Goal: Task Accomplishment & Management: Use online tool/utility

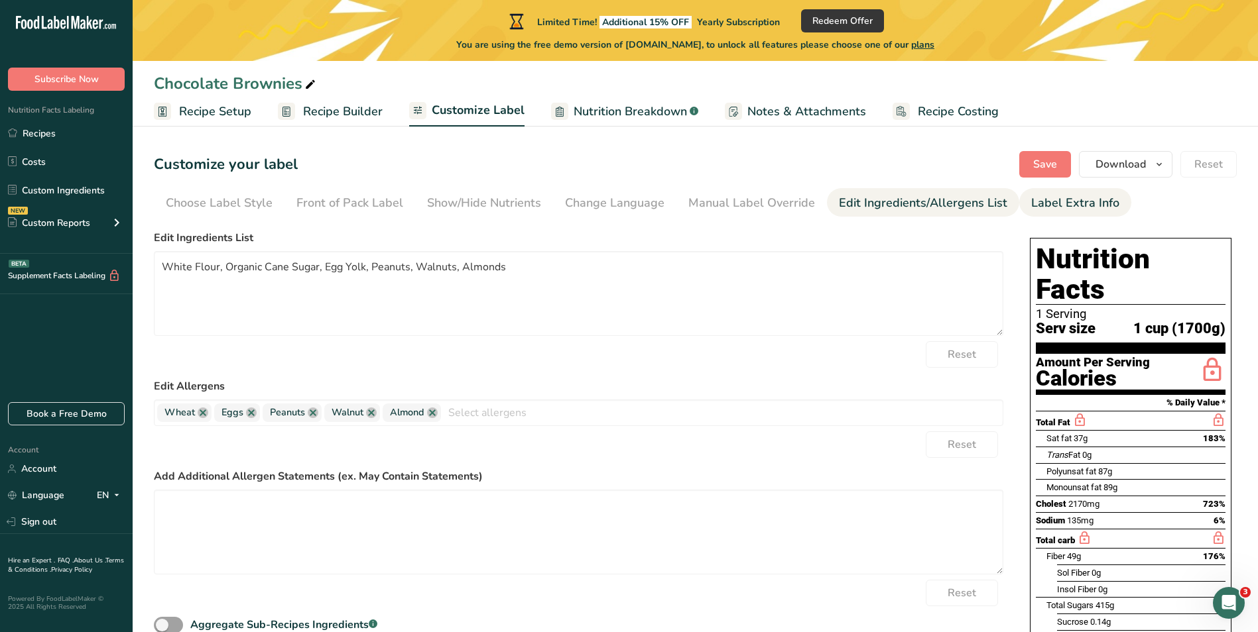
click at [1048, 204] on div "Label Extra Info" at bounding box center [1075, 203] width 88 height 18
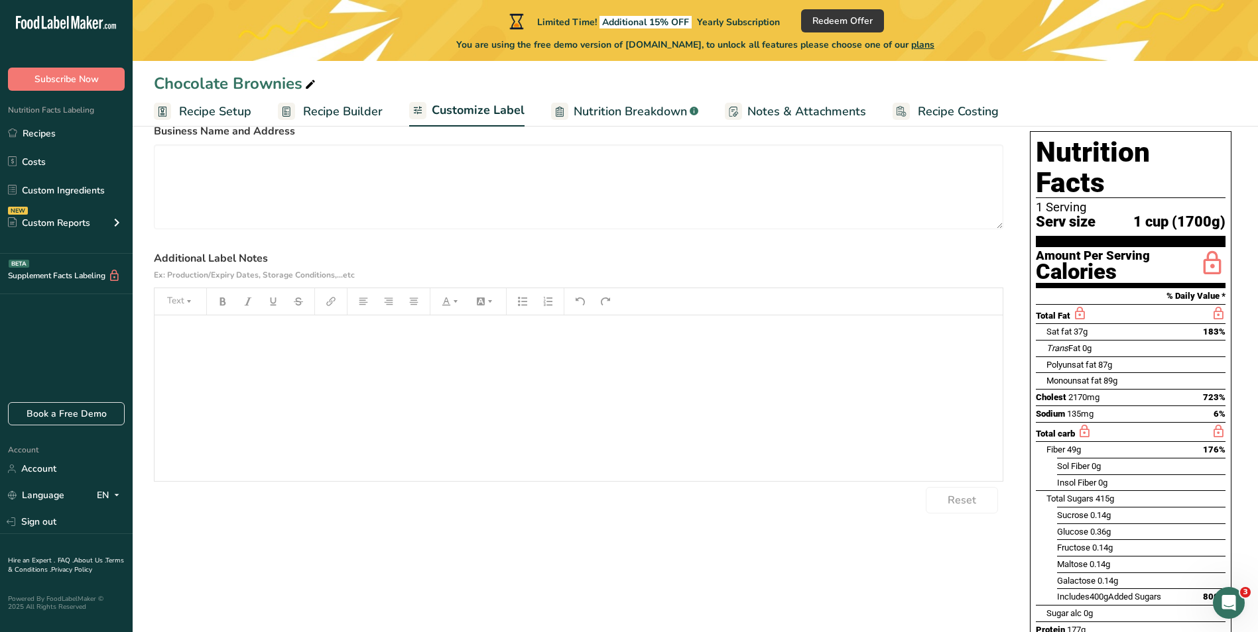
scroll to position [398, 0]
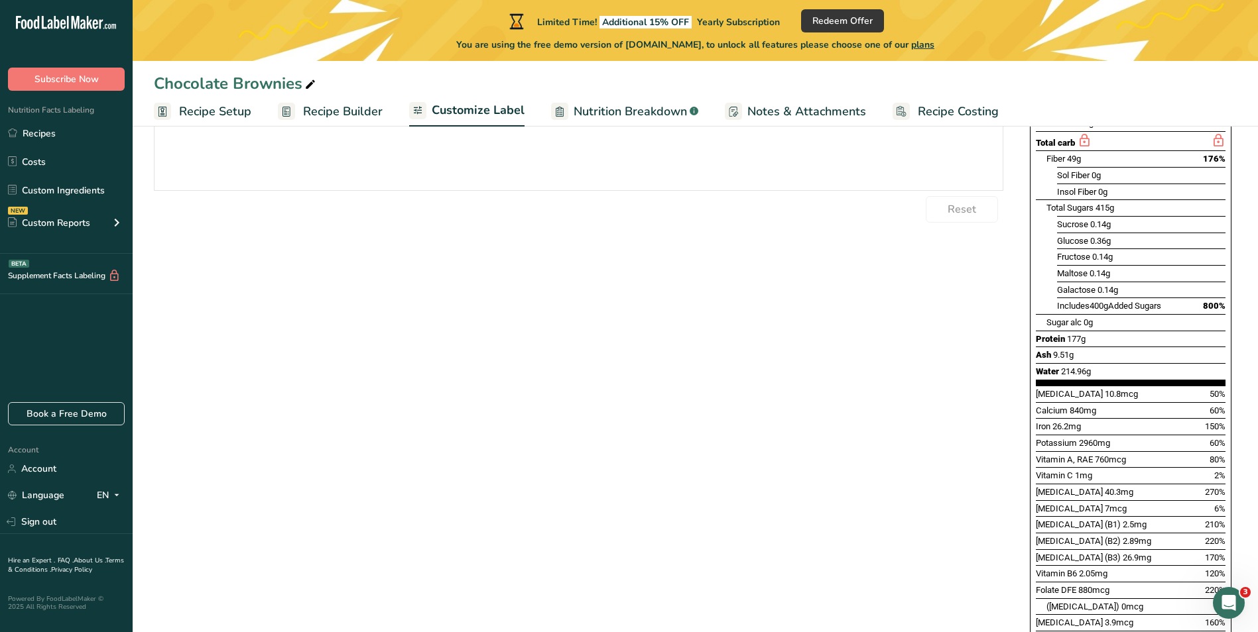
click at [444, 152] on div "﻿" at bounding box center [578, 108] width 848 height 166
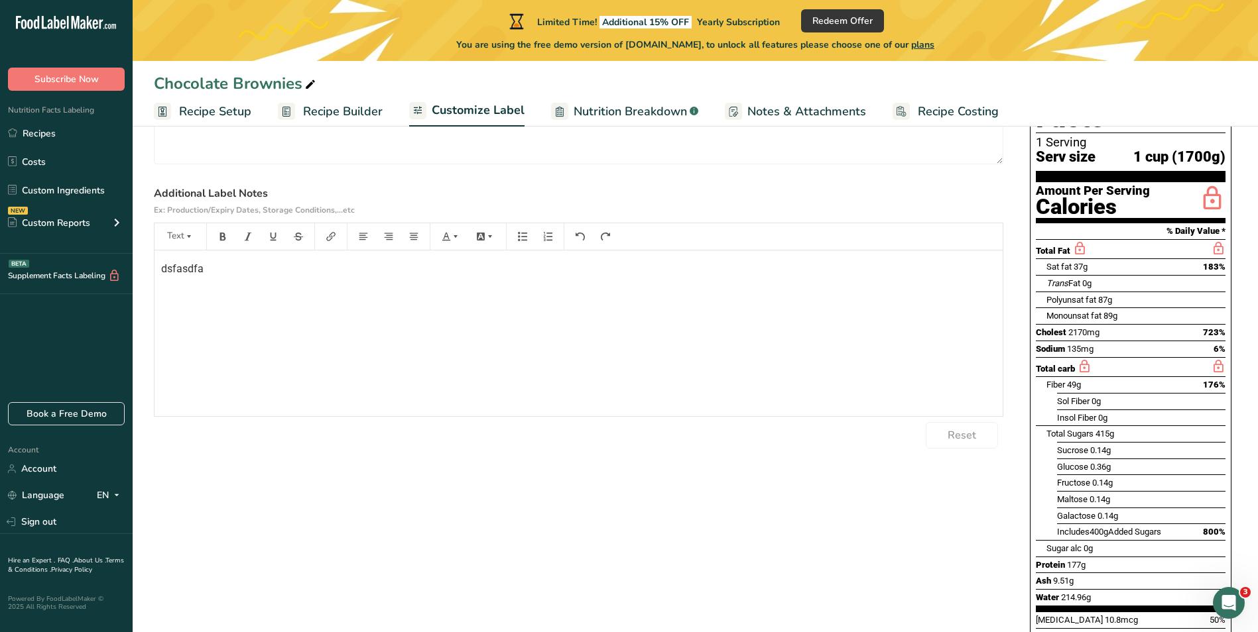
scroll to position [0, 0]
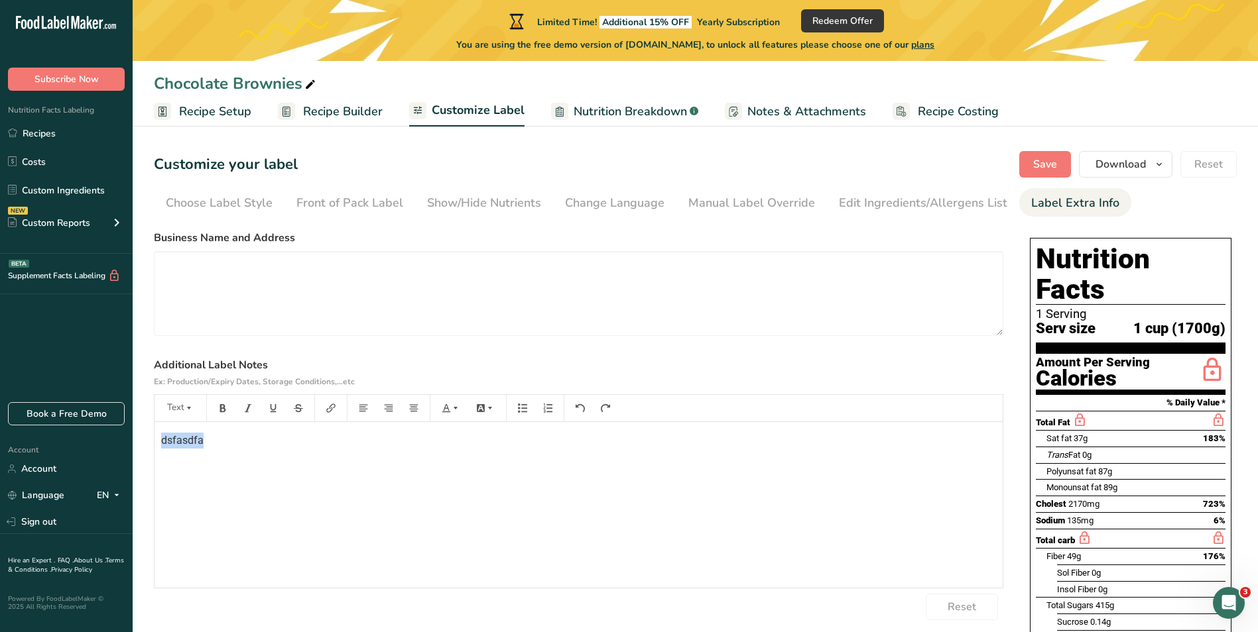
drag, startPoint x: 217, startPoint y: 442, endPoint x: 125, endPoint y: 434, distance: 92.5
click at [249, 284] on textarea at bounding box center [578, 293] width 849 height 85
paste textarea "[STREET_ADDRESS]"
click at [251, 268] on textarea "[STREET_ADDRESS]" at bounding box center [578, 293] width 849 height 85
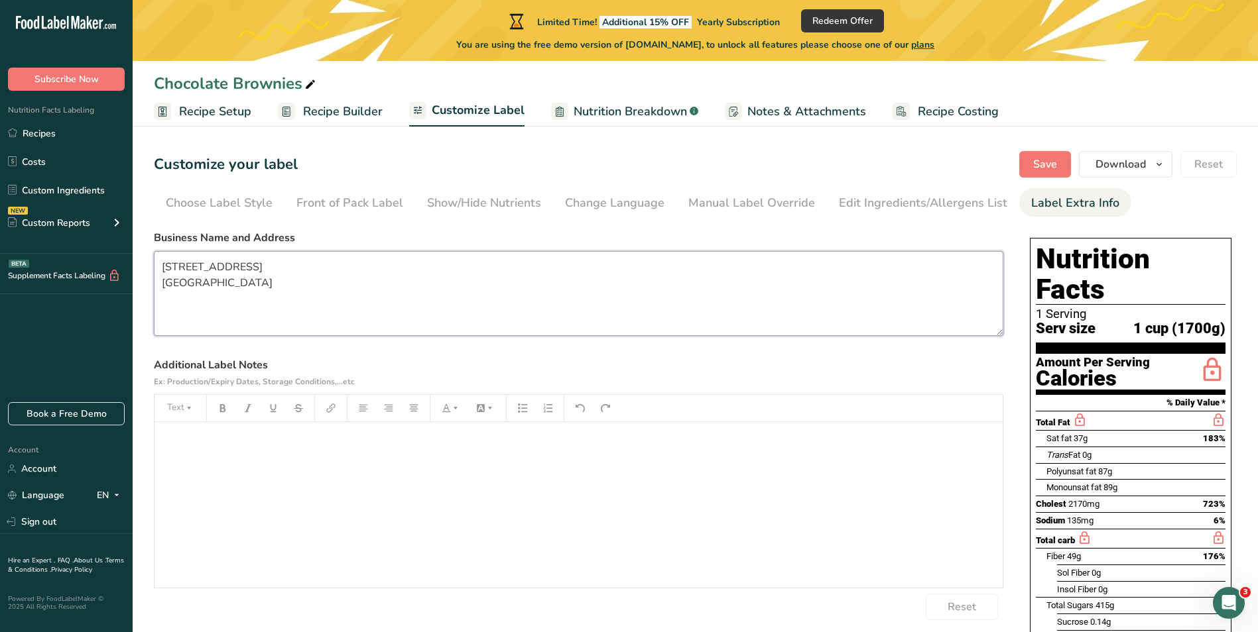
click at [162, 265] on textarea "[STREET_ADDRESS] [GEOGRAPHIC_DATA]" at bounding box center [578, 293] width 849 height 85
type textarea "[PERSON_NAME] [STREET_ADDRESS] [GEOGRAPHIC_DATA]"
click at [223, 436] on p "﻿" at bounding box center [578, 441] width 835 height 16
click at [1044, 160] on span "Save" at bounding box center [1045, 164] width 24 height 16
click at [918, 198] on div "Edit Ingredients/Allergens List" at bounding box center [923, 203] width 168 height 18
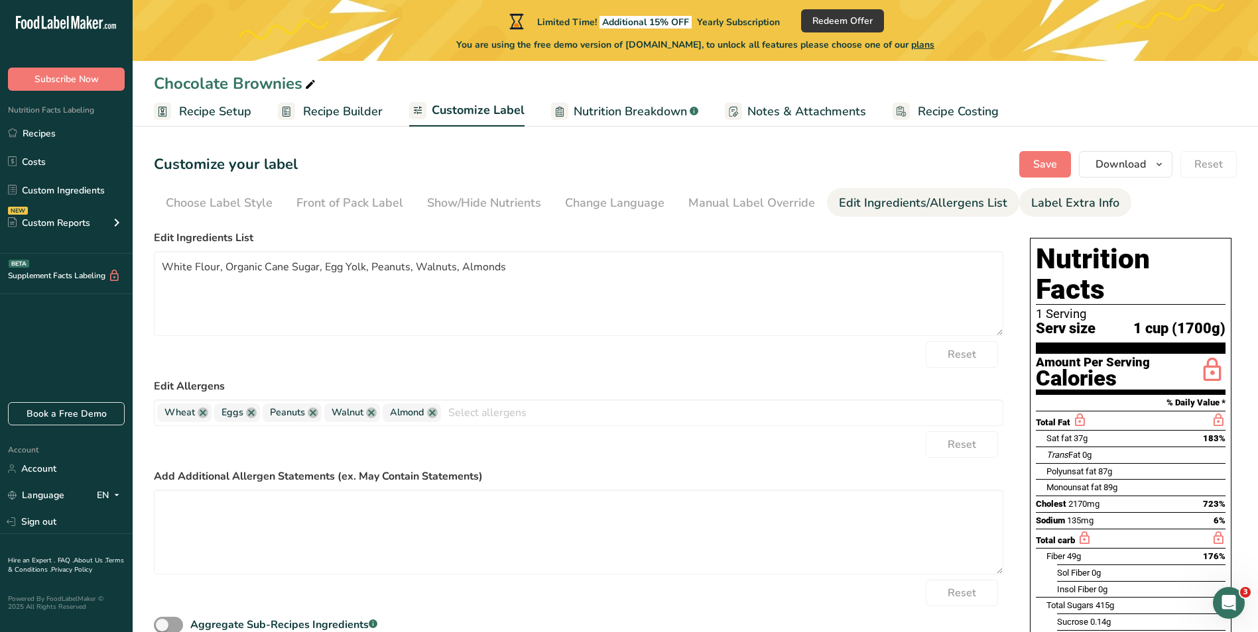
click at [1067, 206] on div "Label Extra Info" at bounding box center [1075, 203] width 88 height 18
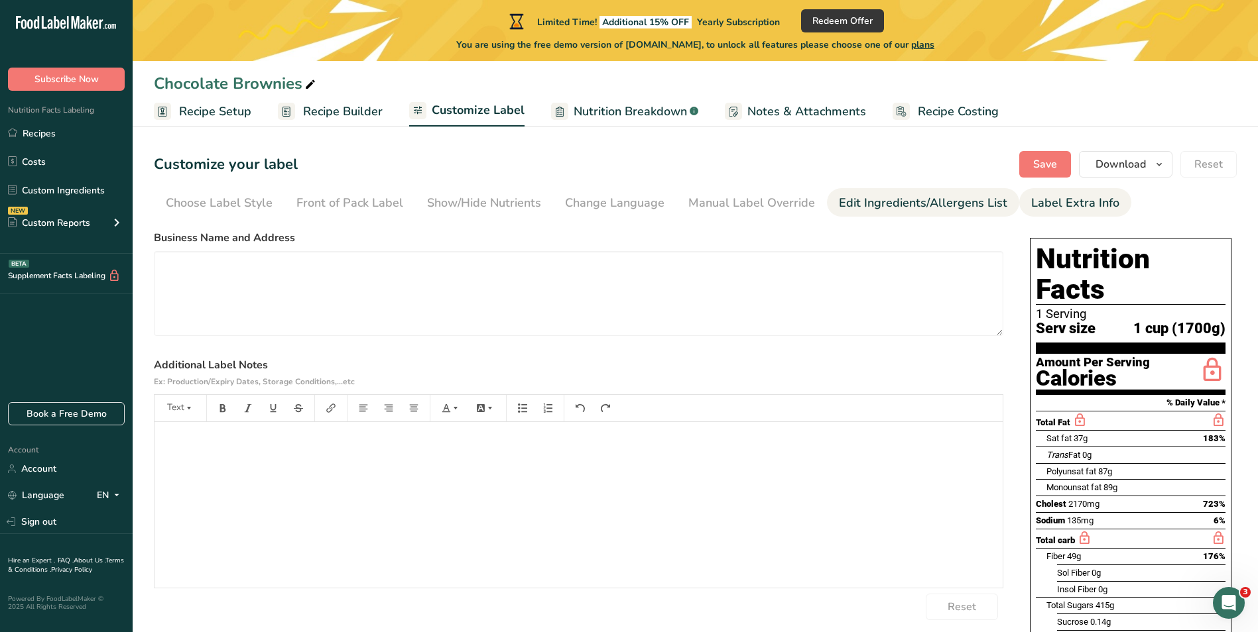
click at [939, 208] on div "Edit Ingredients/Allergens List" at bounding box center [923, 203] width 168 height 18
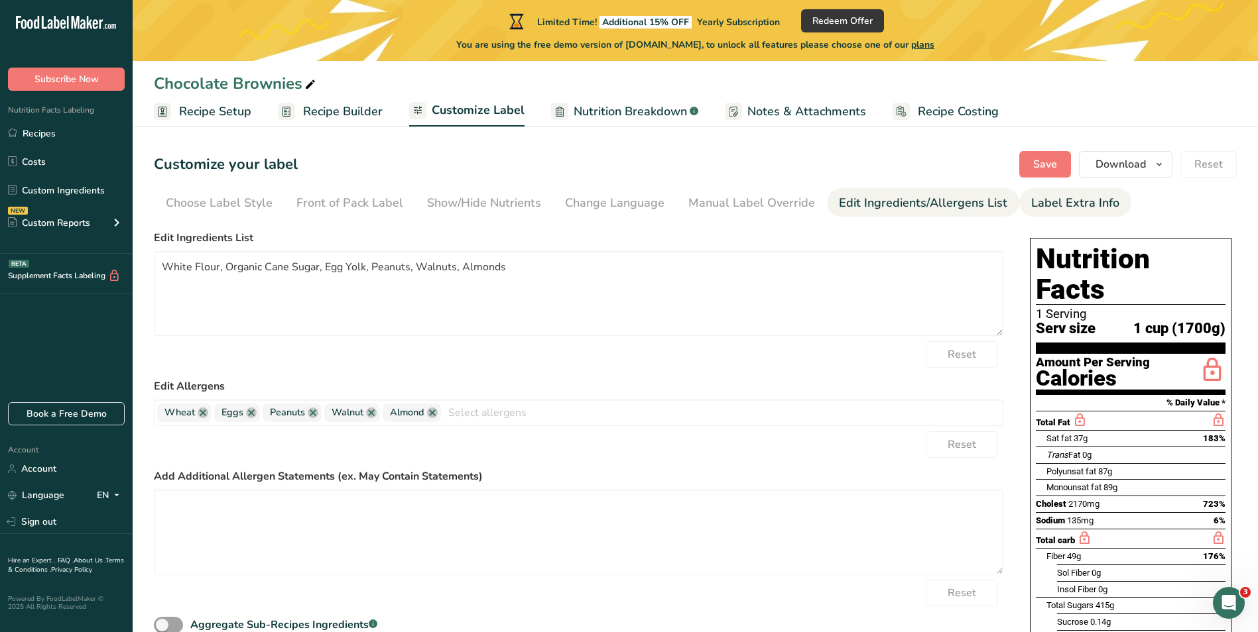
click at [1032, 207] on div "Label Extra Info" at bounding box center [1075, 203] width 88 height 18
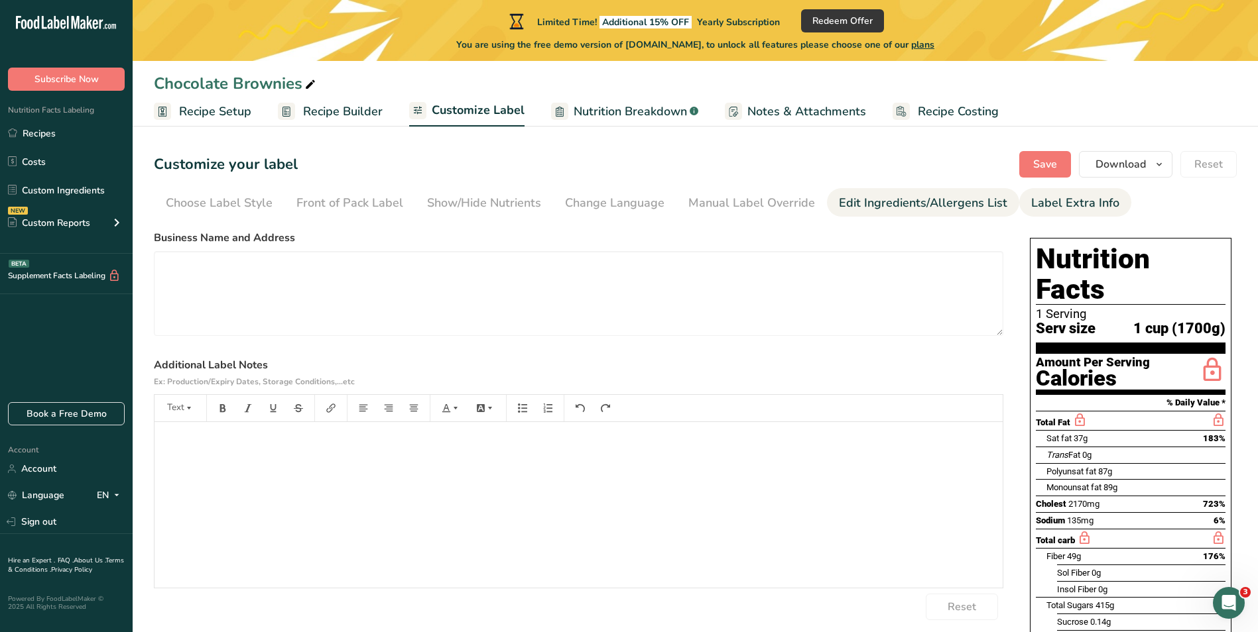
click at [948, 204] on div "Edit Ingredients/Allergens List" at bounding box center [923, 203] width 168 height 18
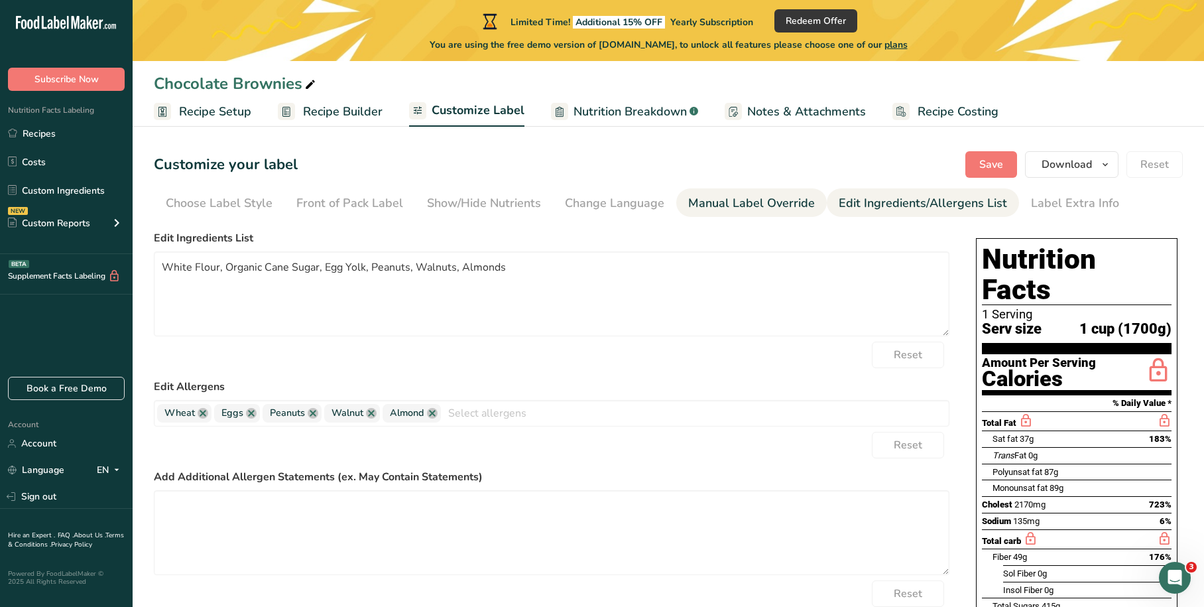
click at [754, 209] on div "Manual Label Override" at bounding box center [751, 203] width 127 height 18
type input "1 Serving"
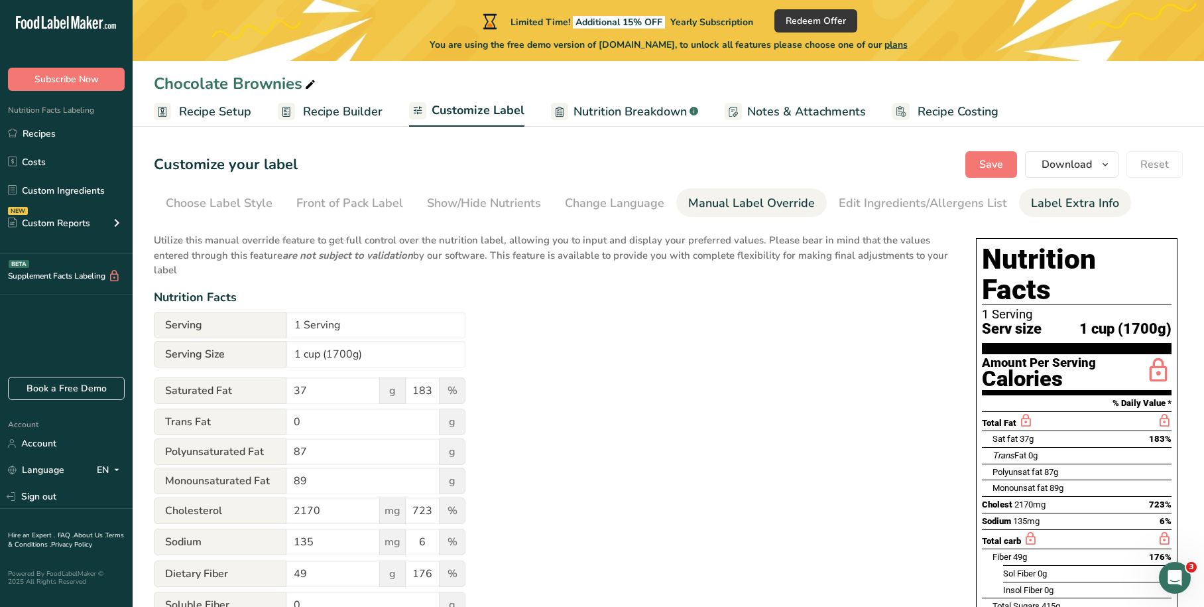
click at [1038, 201] on div "Label Extra Info" at bounding box center [1075, 203] width 88 height 18
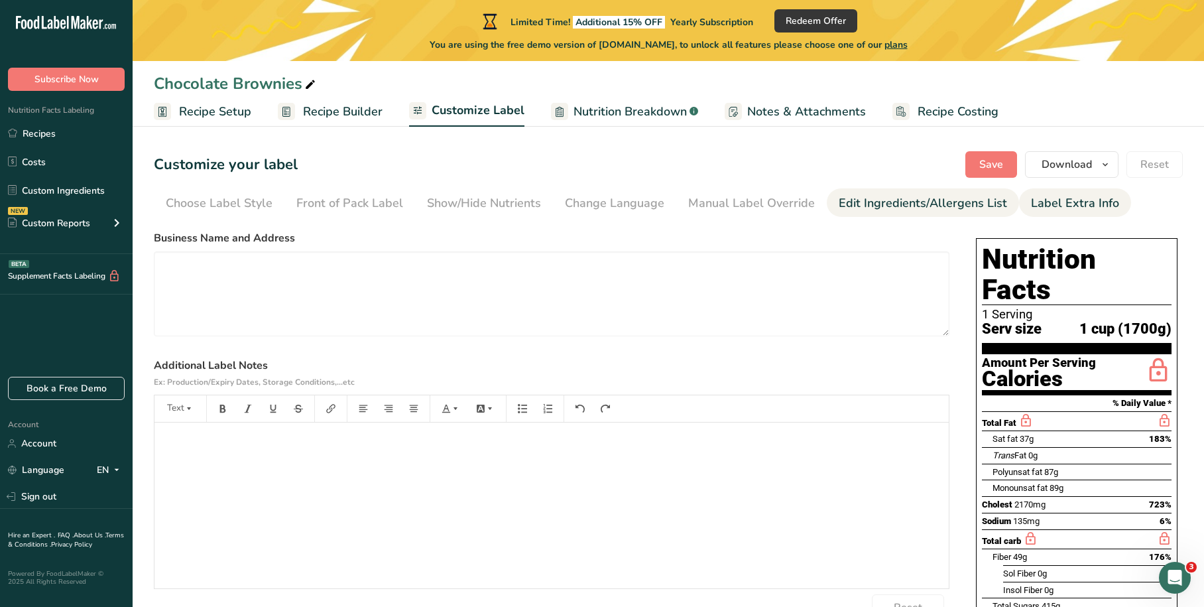
click at [946, 208] on div "Edit Ingredients/Allergens List" at bounding box center [923, 203] width 168 height 18
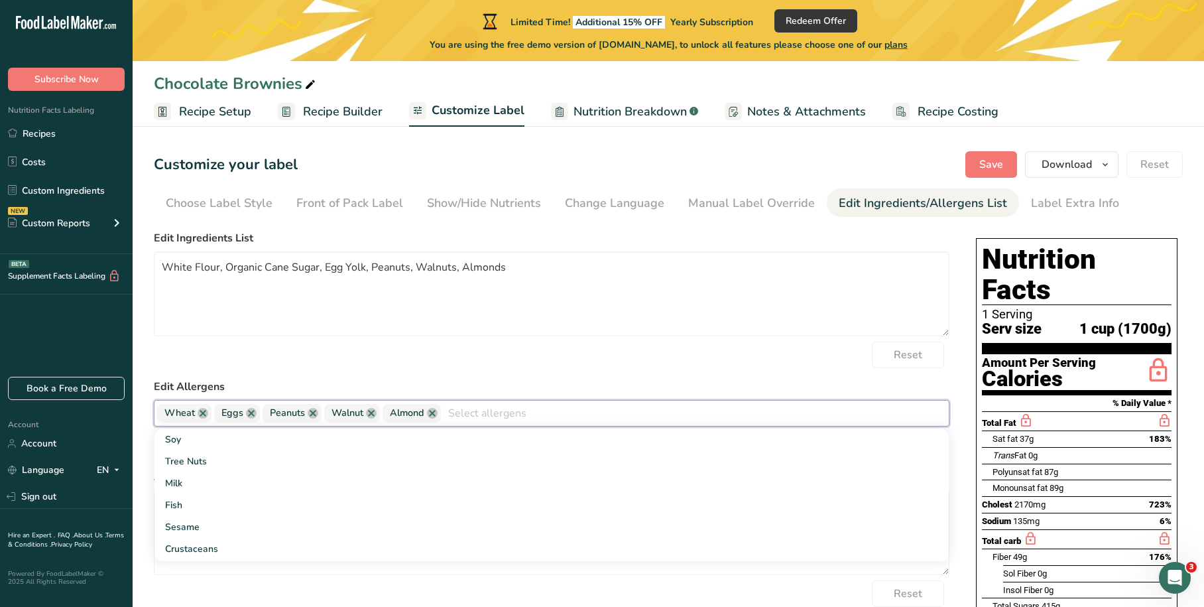
click at [731, 420] on input "text" at bounding box center [695, 412] width 508 height 21
click at [728, 376] on form "Edit Ingredients List White Flour, Organic Cane Sugar, Egg Yolk, Peanuts, Walnu…" at bounding box center [552, 442] width 796 height 424
